Goal: Register for event/course

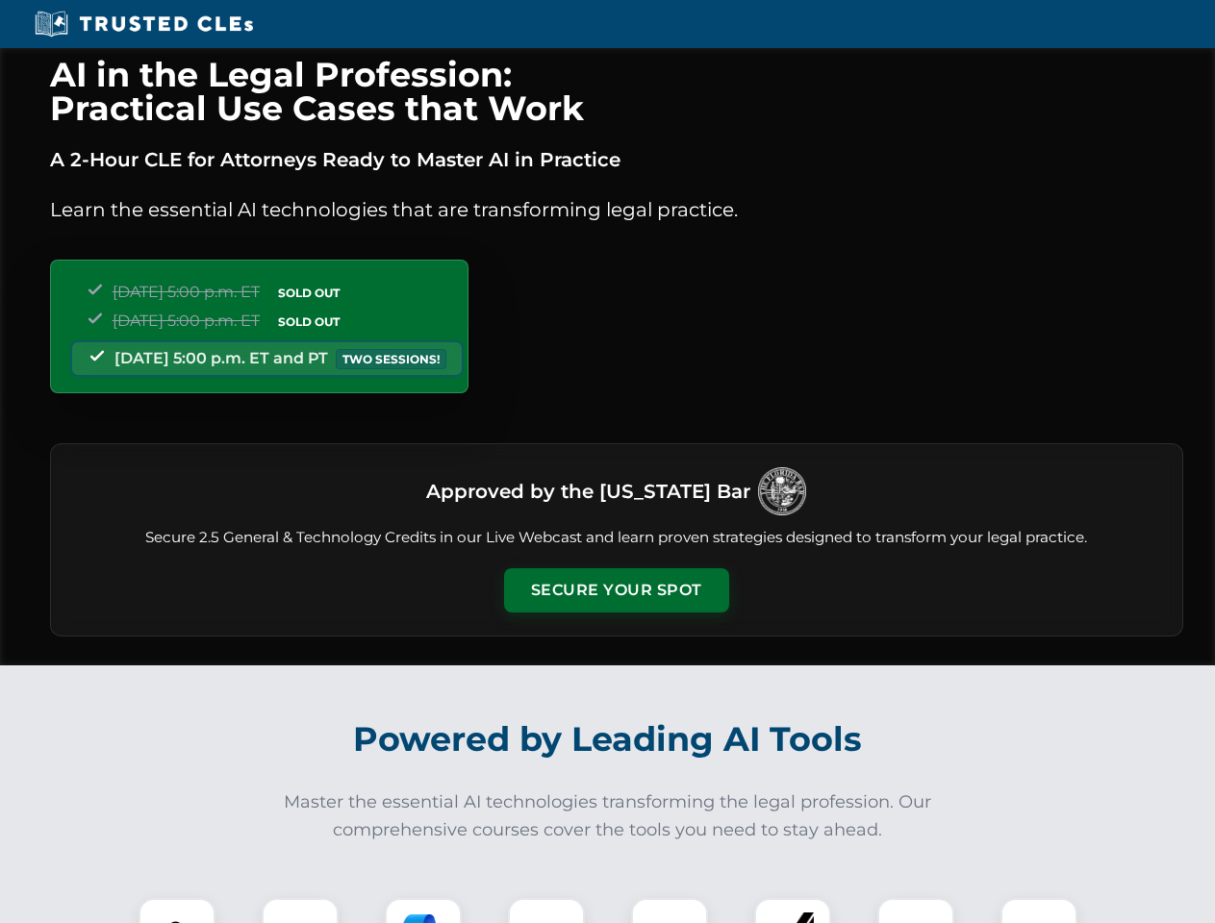
click at [615, 590] on button "Secure Your Spot" at bounding box center [616, 590] width 225 height 44
click at [177, 911] on img at bounding box center [177, 937] width 56 height 56
